Goal: Information Seeking & Learning: Learn about a topic

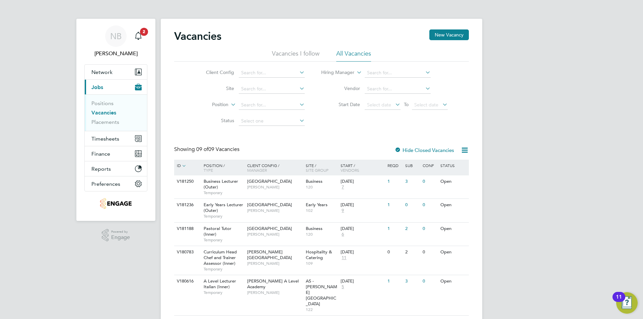
click at [355, 54] on li "All Vacancies" at bounding box center [353, 56] width 35 height 12
click at [291, 54] on li "Vacancies I follow" at bounding box center [296, 56] width 48 height 12
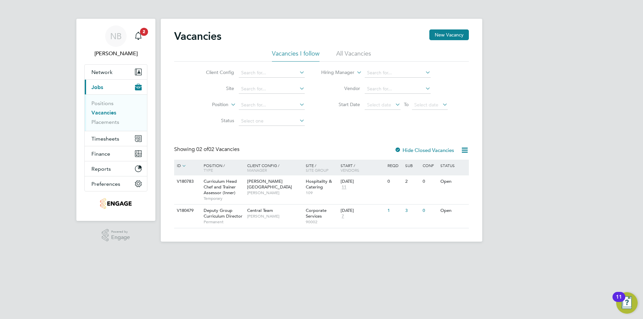
click at [345, 53] on li "All Vacancies" at bounding box center [353, 56] width 35 height 12
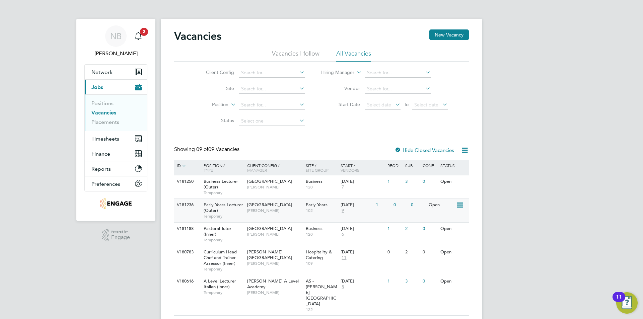
click at [357, 203] on div "[DATE]" at bounding box center [357, 205] width 32 height 6
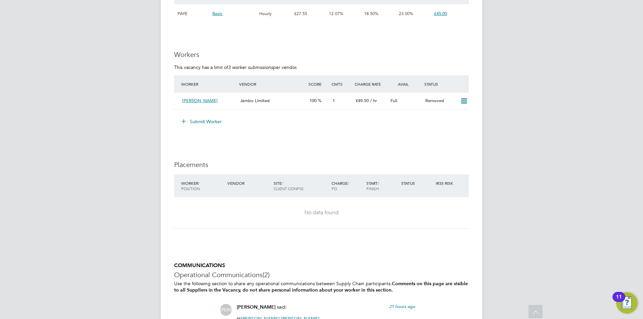
scroll to position [1206, 0]
